Goal: Check status: Check status

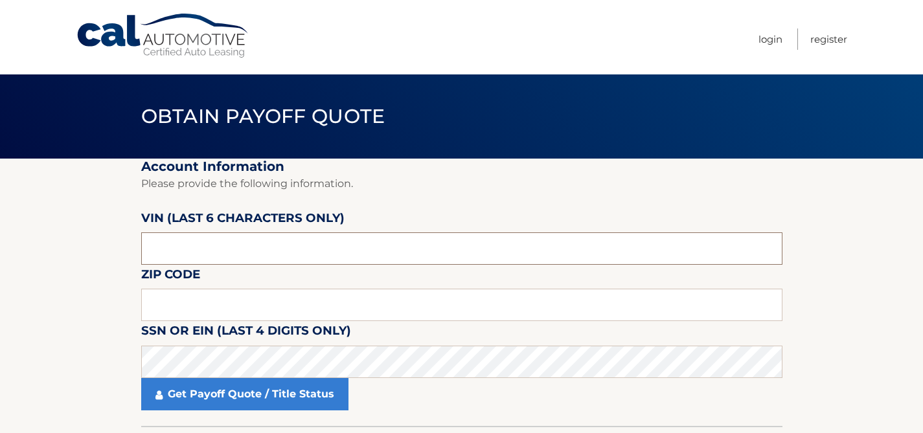
click at [185, 250] on input "text" at bounding box center [461, 249] width 641 height 32
paste input "012933"
type input "012933"
click at [187, 303] on input "text" at bounding box center [461, 305] width 641 height 32
click at [94, 323] on section "Account Information Please provide the following information. VIN (last 6 chara…" at bounding box center [461, 293] width 923 height 268
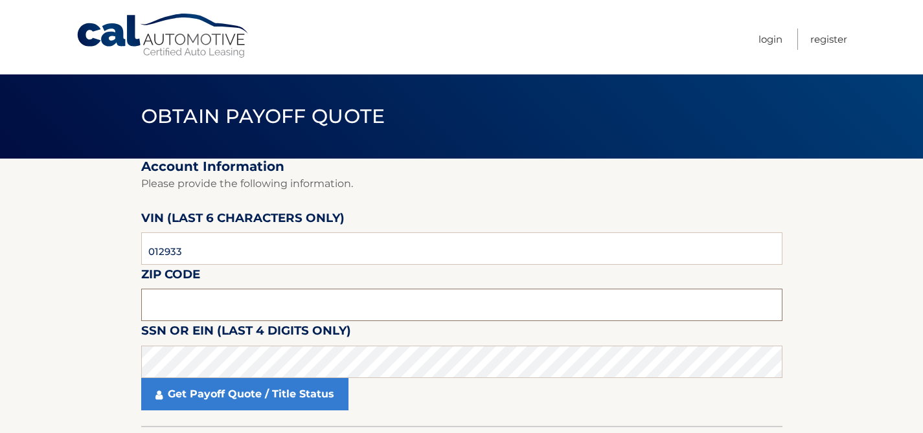
click at [170, 293] on input "text" at bounding box center [461, 305] width 641 height 32
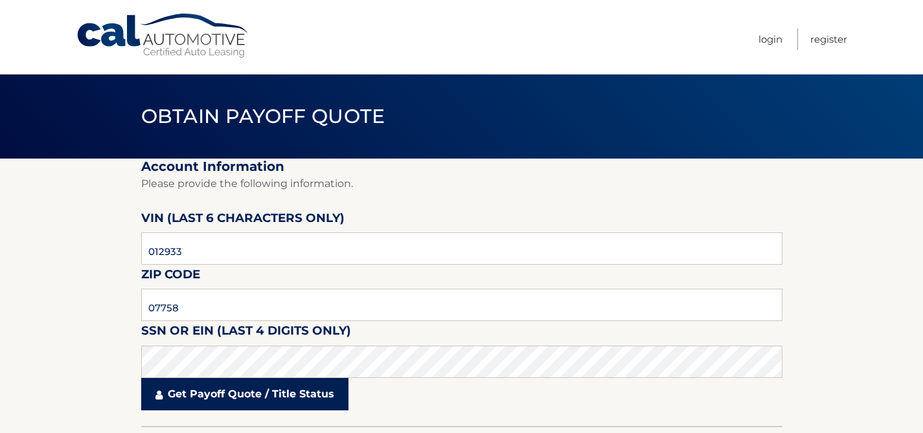
click at [233, 393] on link "Get Payoff Quote / Title Status" at bounding box center [244, 394] width 207 height 32
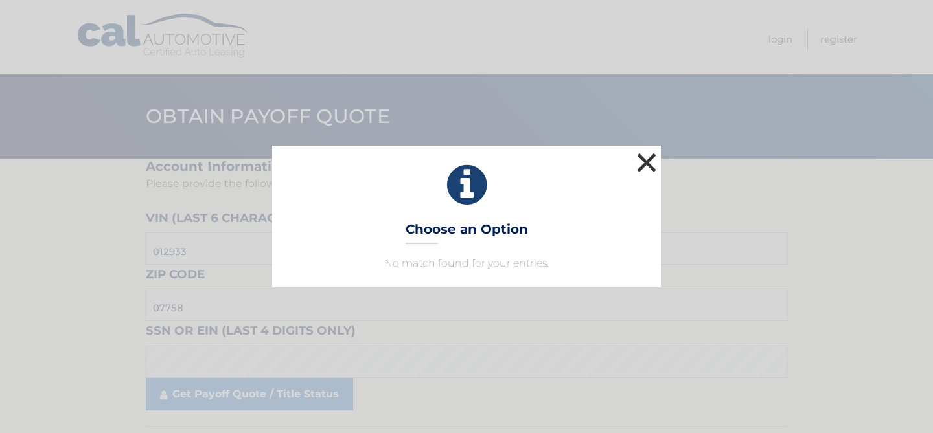
click at [650, 162] on button "×" at bounding box center [646, 163] width 26 height 26
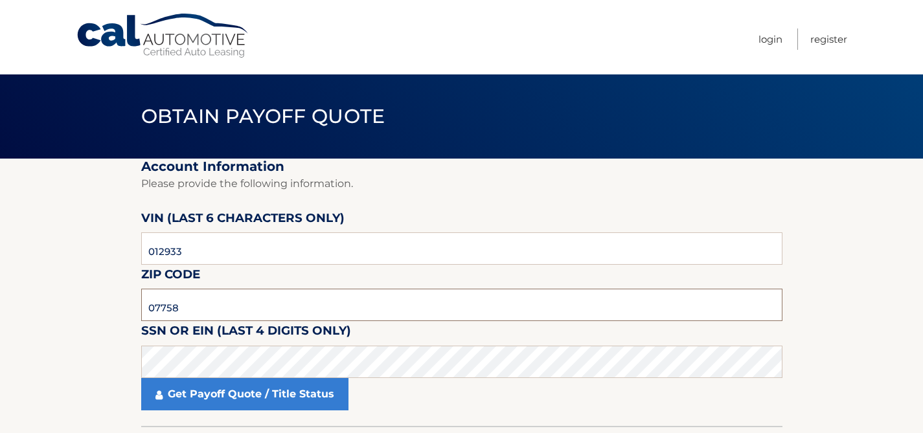
drag, startPoint x: 199, startPoint y: 305, endPoint x: 34, endPoint y: 306, distance: 165.2
click at [58, 306] on section "Account Information Please provide the following information. VIN (last 6 chara…" at bounding box center [461, 293] width 923 height 268
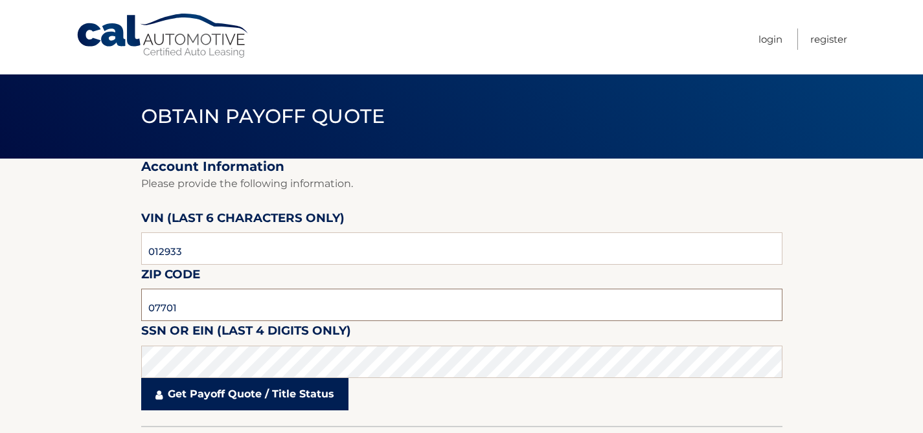
type input "07701"
click at [246, 397] on link "Get Payoff Quote / Title Status" at bounding box center [244, 394] width 207 height 32
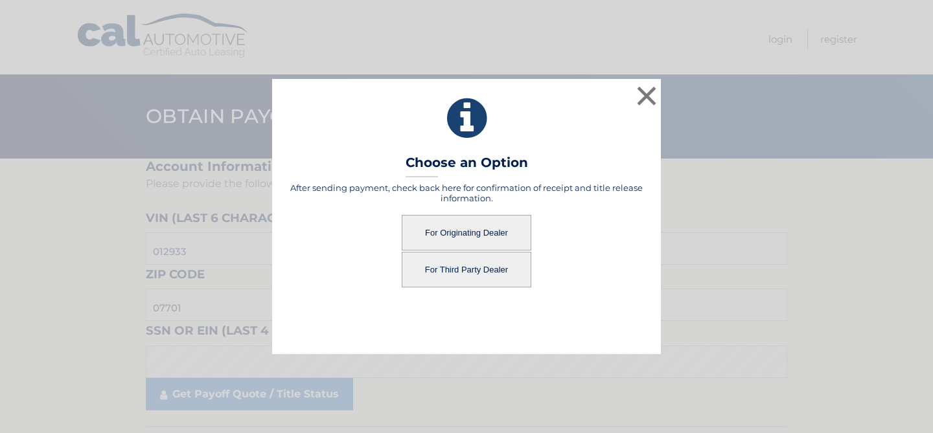
click at [435, 233] on button "For Originating Dealer" at bounding box center [467, 233] width 130 height 36
click at [456, 230] on button "For Originating Dealer" at bounding box center [467, 233] width 130 height 36
